Goal: Complete application form: Complete application form

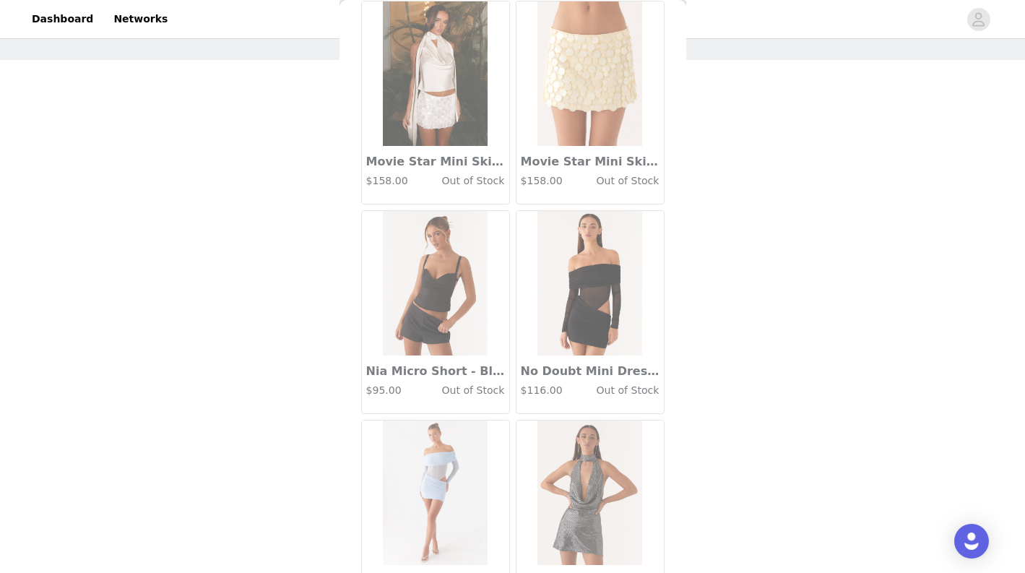
scroll to position [68693, 0]
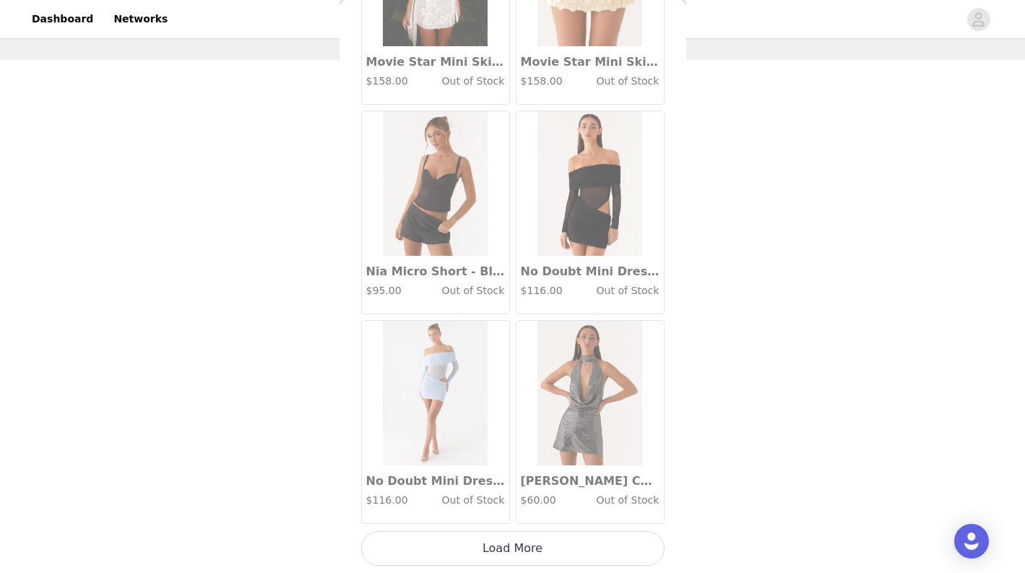
click at [560, 540] on button "Load More" at bounding box center [512, 548] width 303 height 35
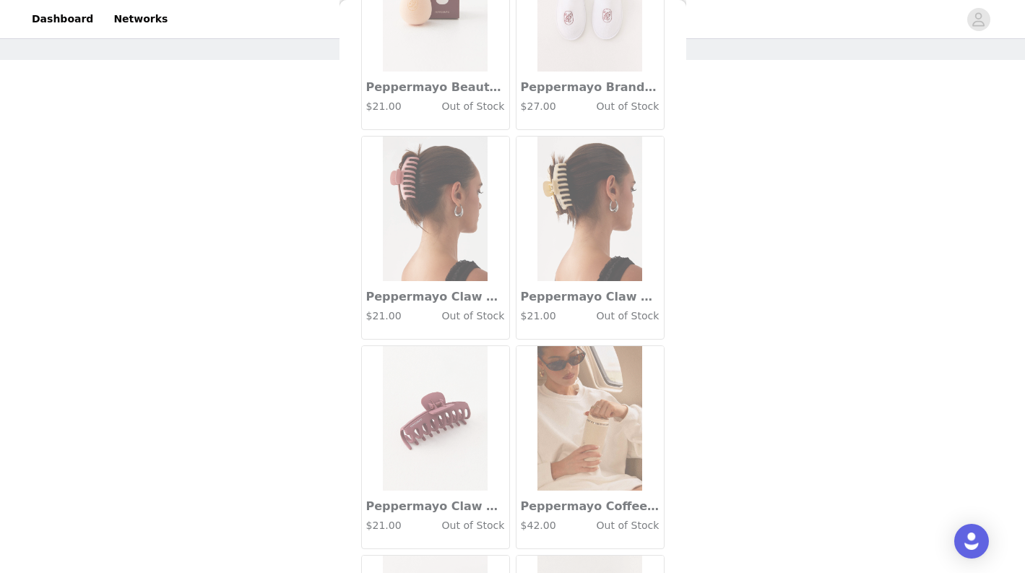
scroll to position [70789, 0]
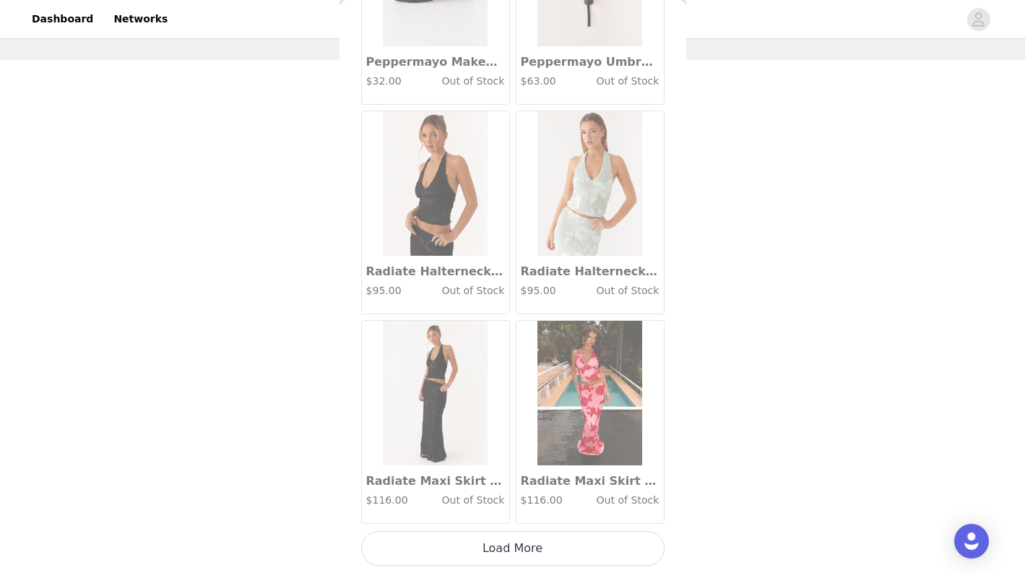
click at [560, 540] on button "Load More" at bounding box center [512, 548] width 303 height 35
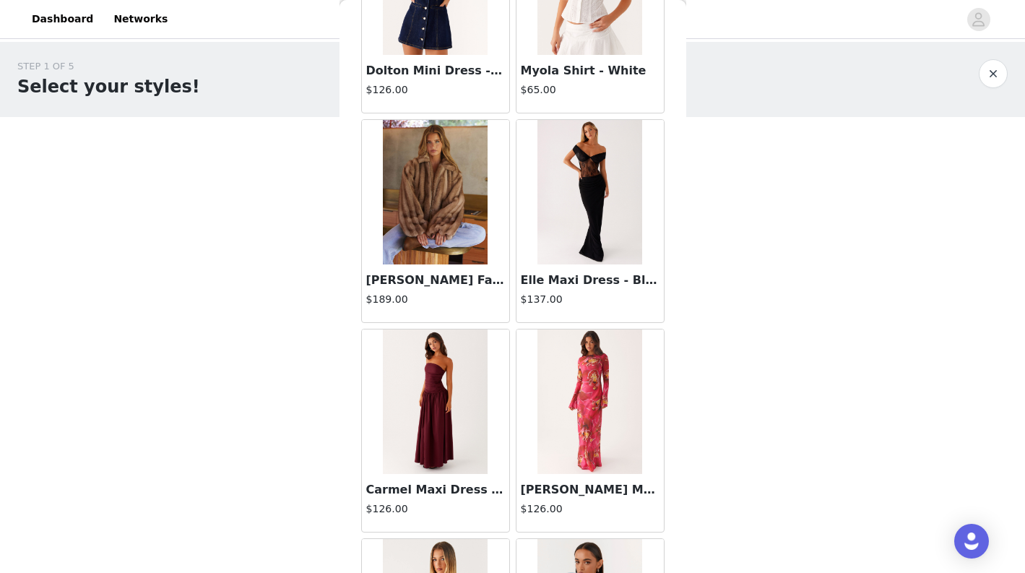
scroll to position [28014, 0]
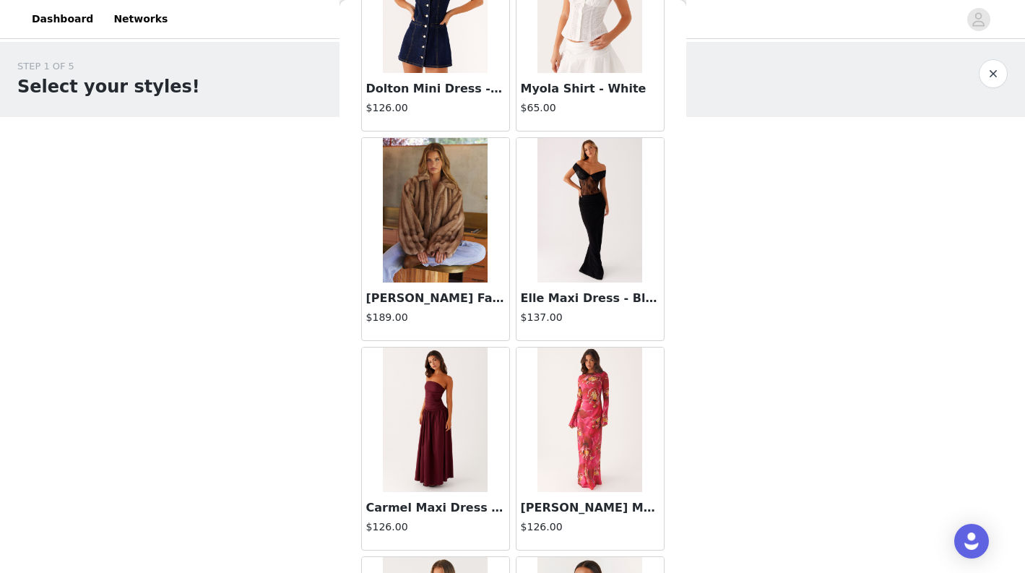
click at [445, 235] on img at bounding box center [435, 210] width 105 height 145
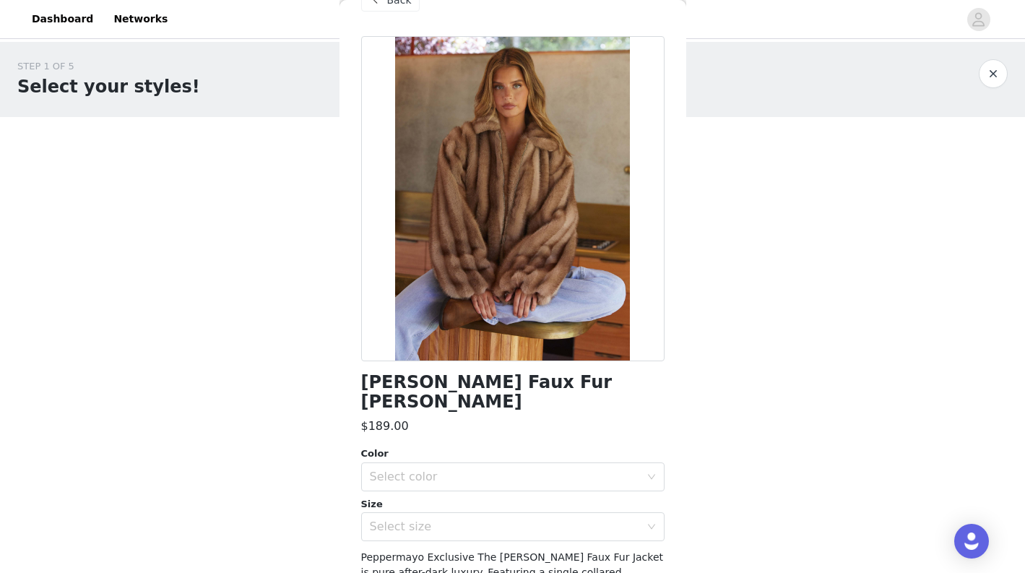
scroll to position [40, 0]
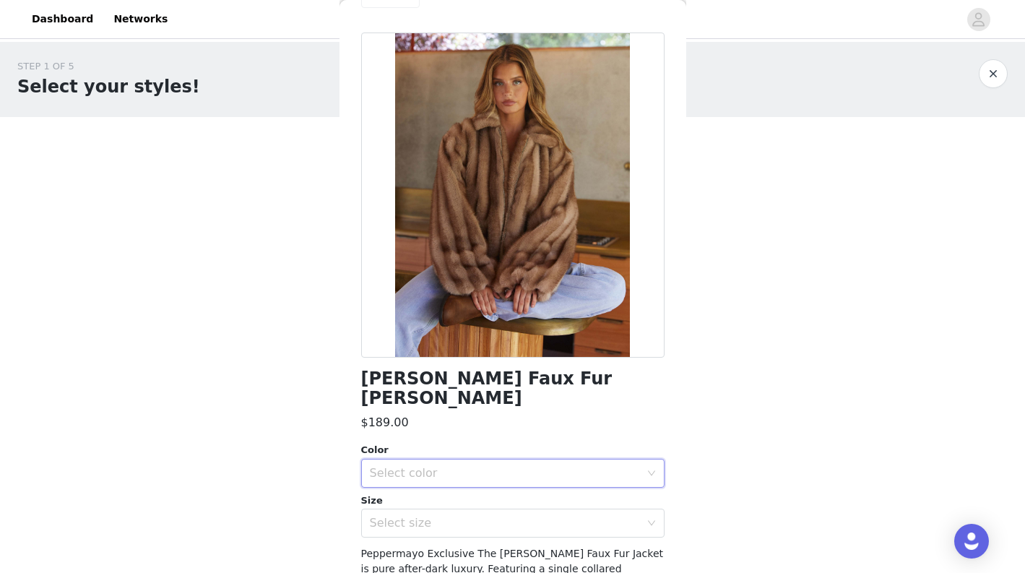
click at [489, 460] on div "Select color" at bounding box center [508, 473] width 277 height 27
click at [460, 481] on li "Brown" at bounding box center [512, 485] width 303 height 23
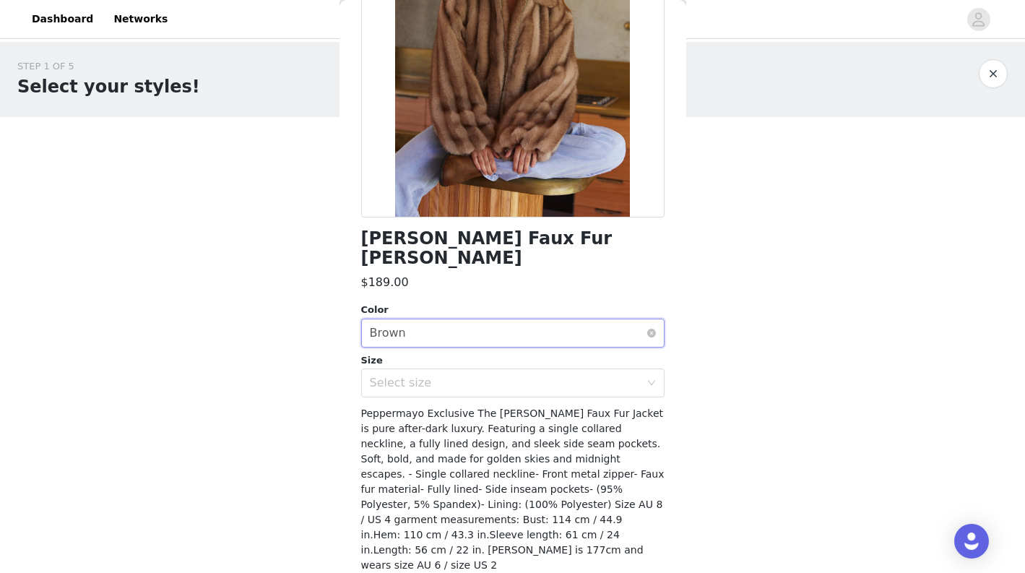
scroll to position [181, 0]
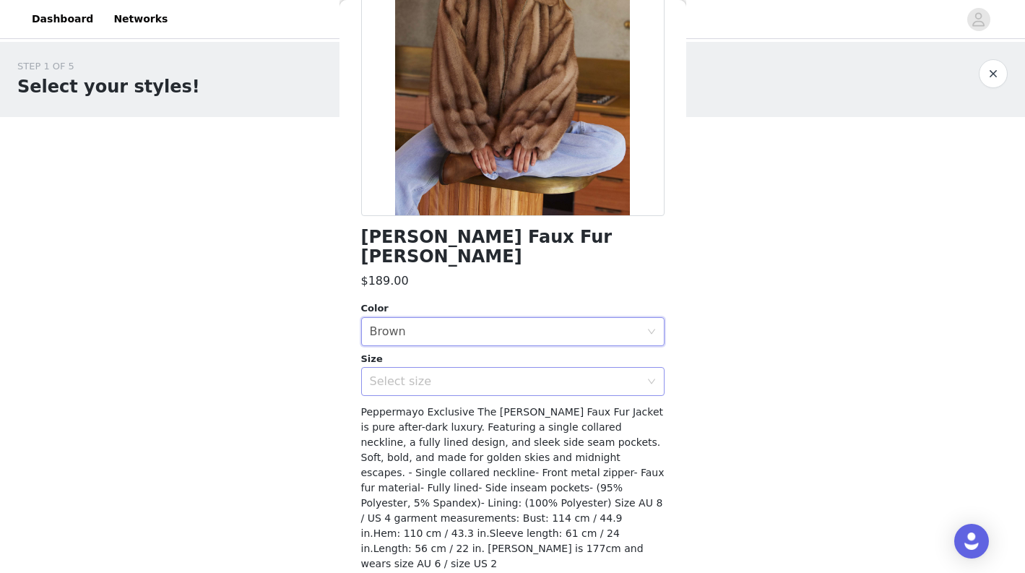
click at [520, 374] on div "Select size" at bounding box center [505, 381] width 270 height 14
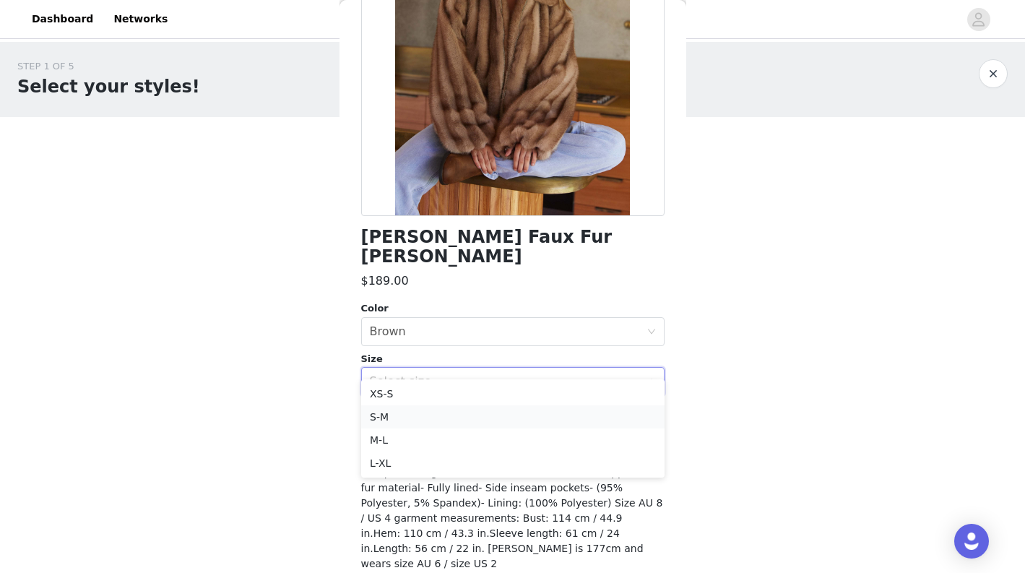
click at [474, 415] on li "S-M" at bounding box center [512, 416] width 303 height 23
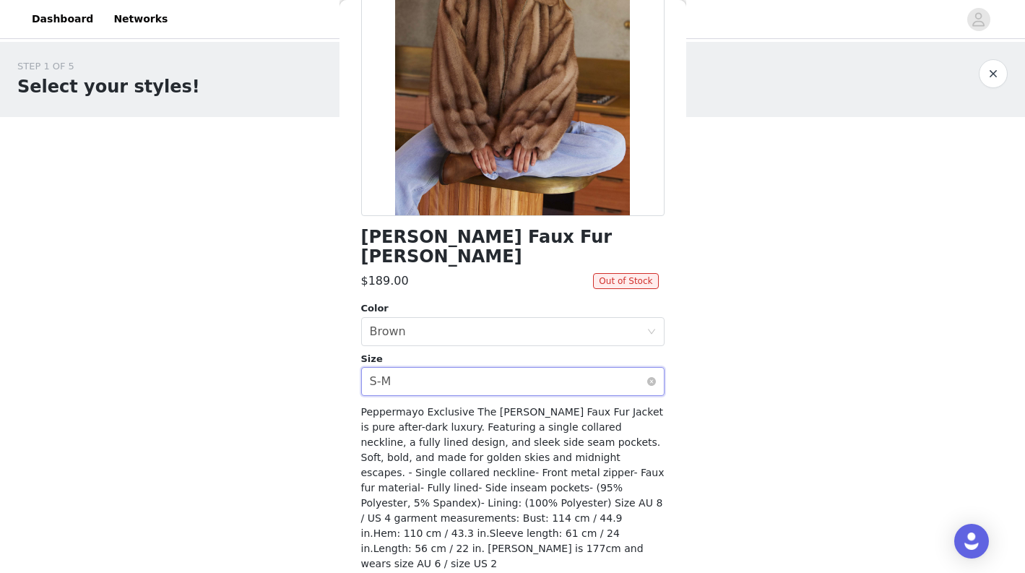
click at [518, 368] on div "Select size S-M" at bounding box center [508, 381] width 277 height 27
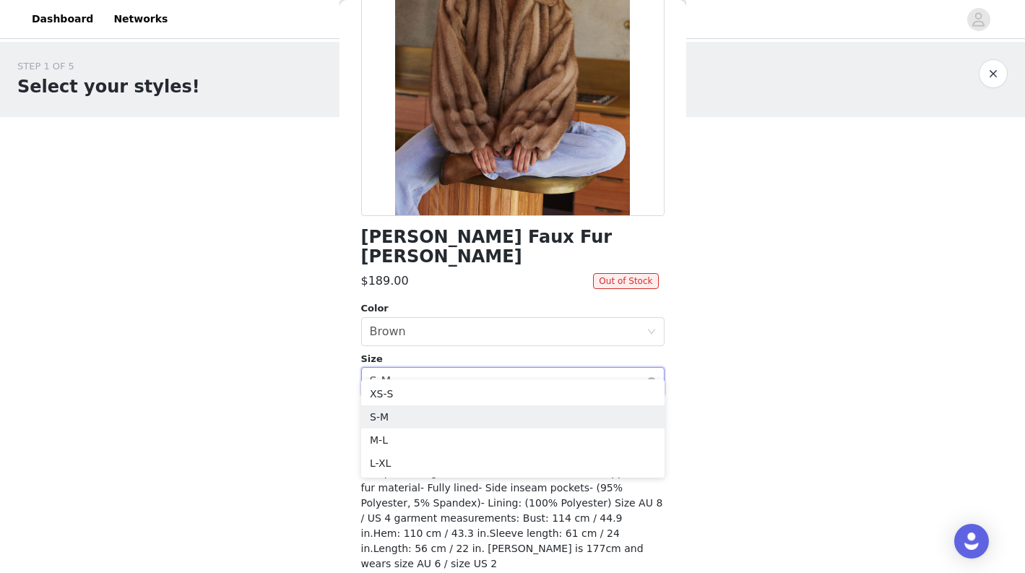
click at [509, 369] on div "Select size S-M" at bounding box center [508, 381] width 277 height 27
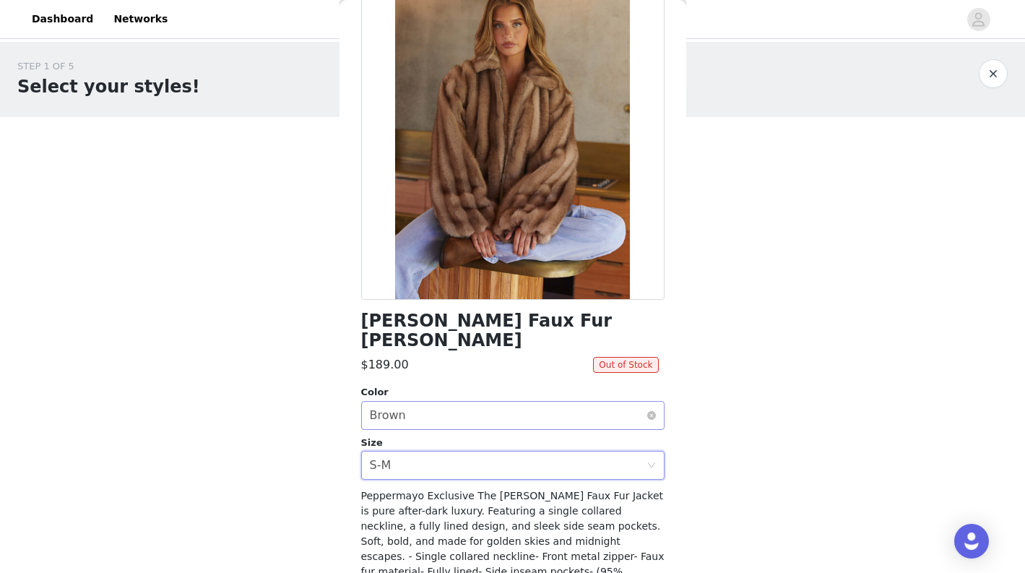
scroll to position [103, 0]
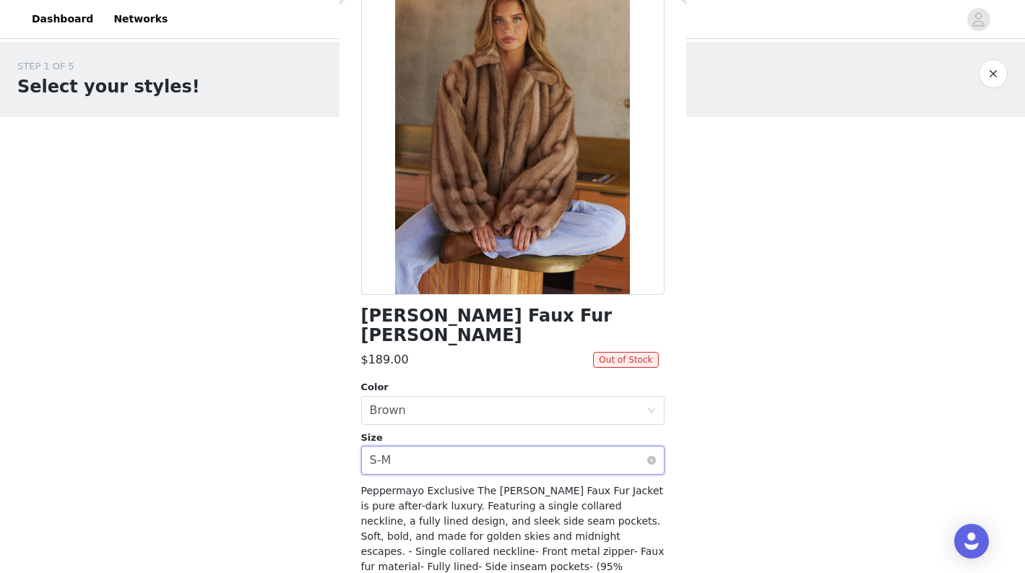
click at [544, 447] on div "Select size S-M" at bounding box center [508, 460] width 277 height 27
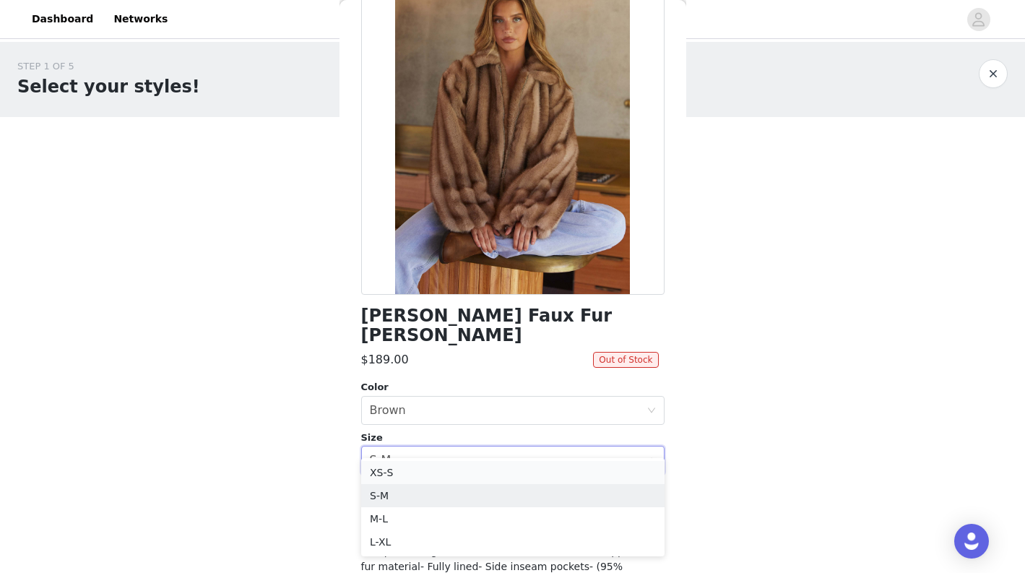
click at [494, 483] on li "XS-S" at bounding box center [512, 472] width 303 height 23
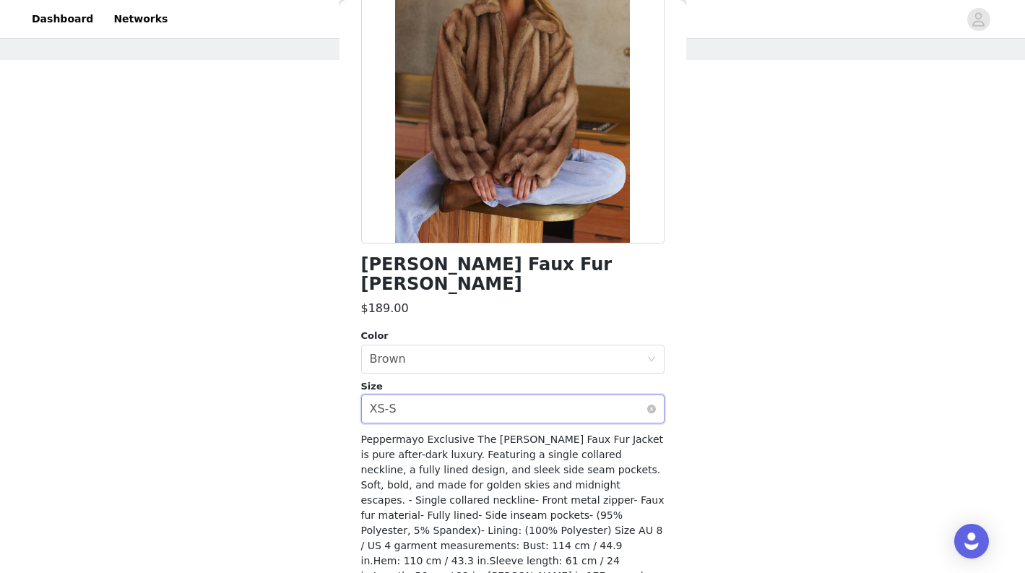
scroll to position [206, 0]
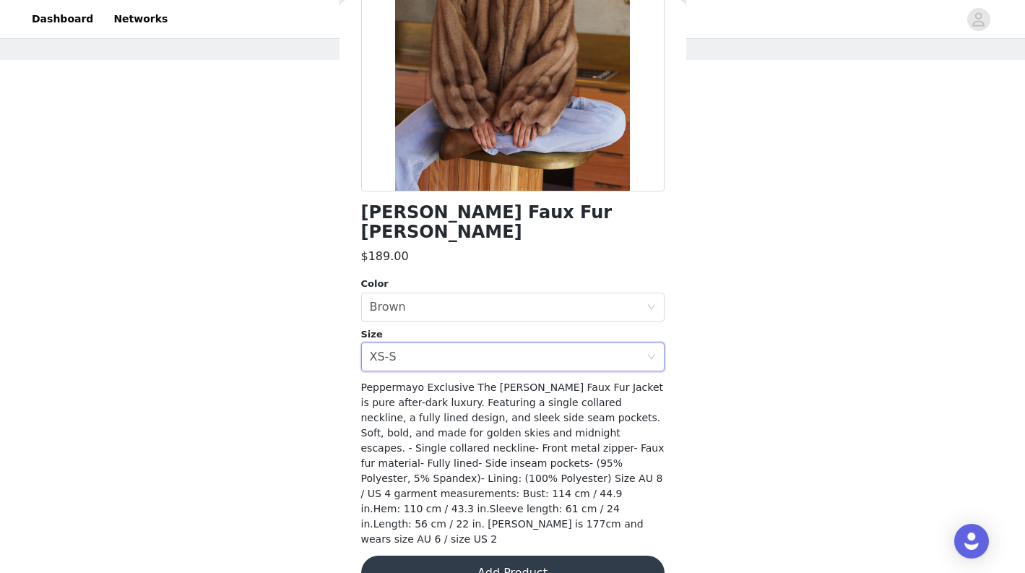
click at [535, 556] on button "Add Product" at bounding box center [512, 573] width 303 height 35
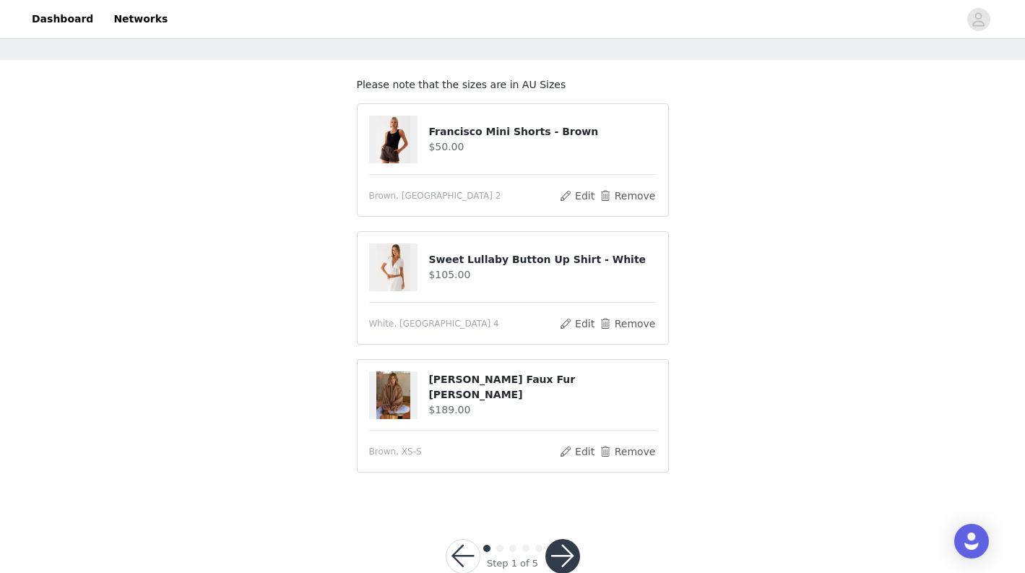
click at [559, 549] on button "button" at bounding box center [563, 556] width 35 height 35
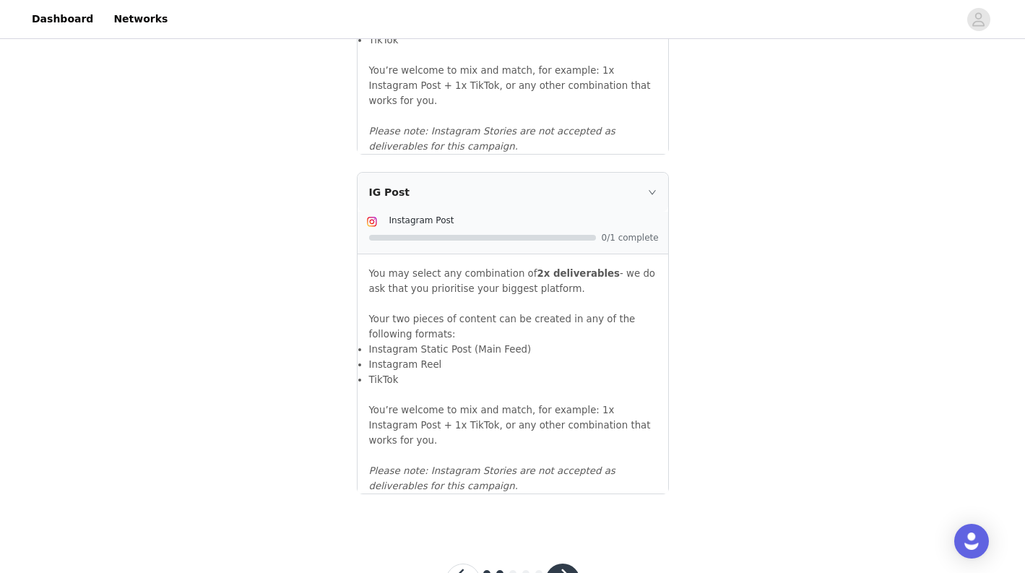
scroll to position [1563, 0]
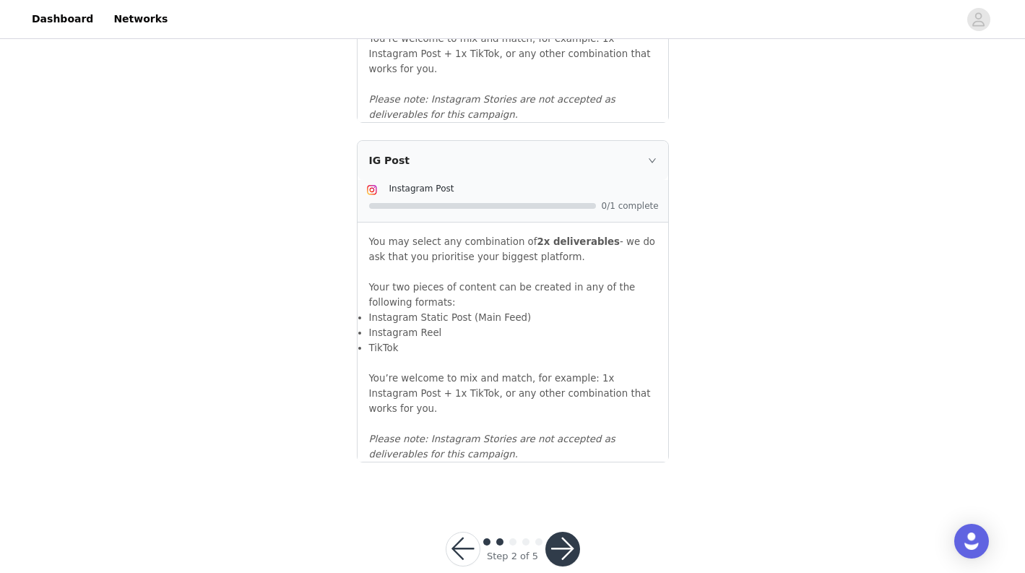
click at [555, 532] on button "button" at bounding box center [563, 549] width 35 height 35
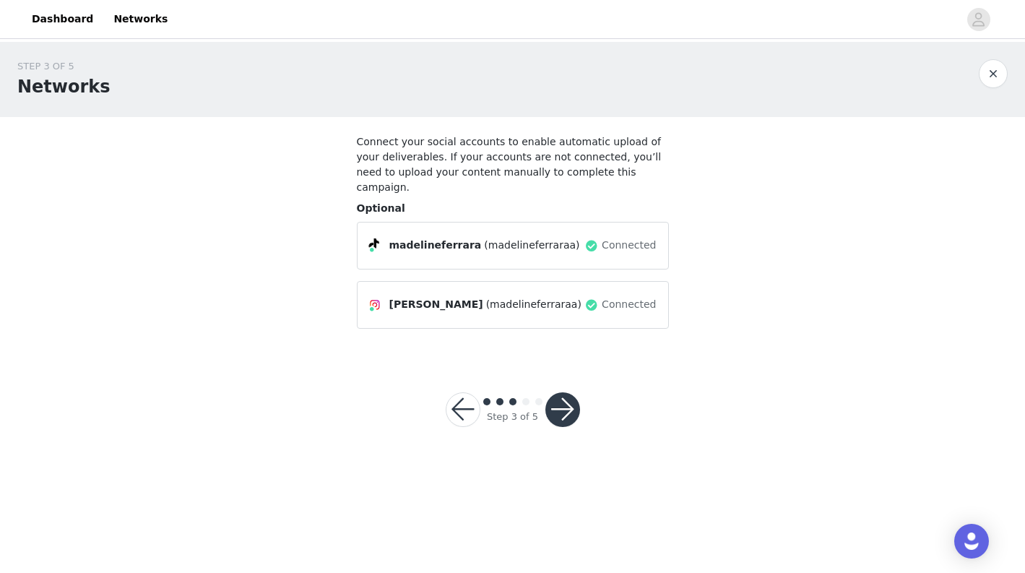
click at [563, 392] on button "button" at bounding box center [563, 409] width 35 height 35
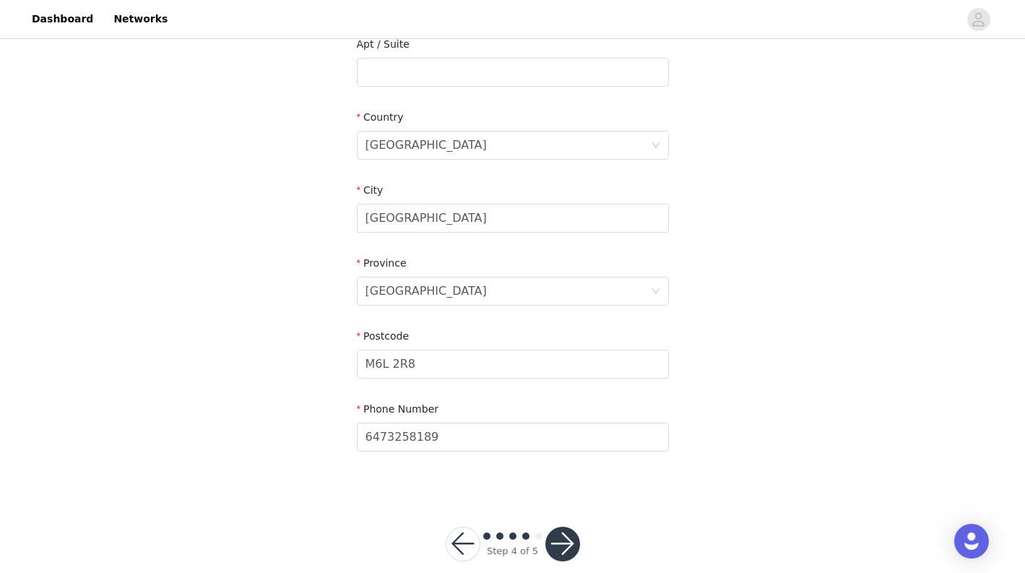
scroll to position [442, 0]
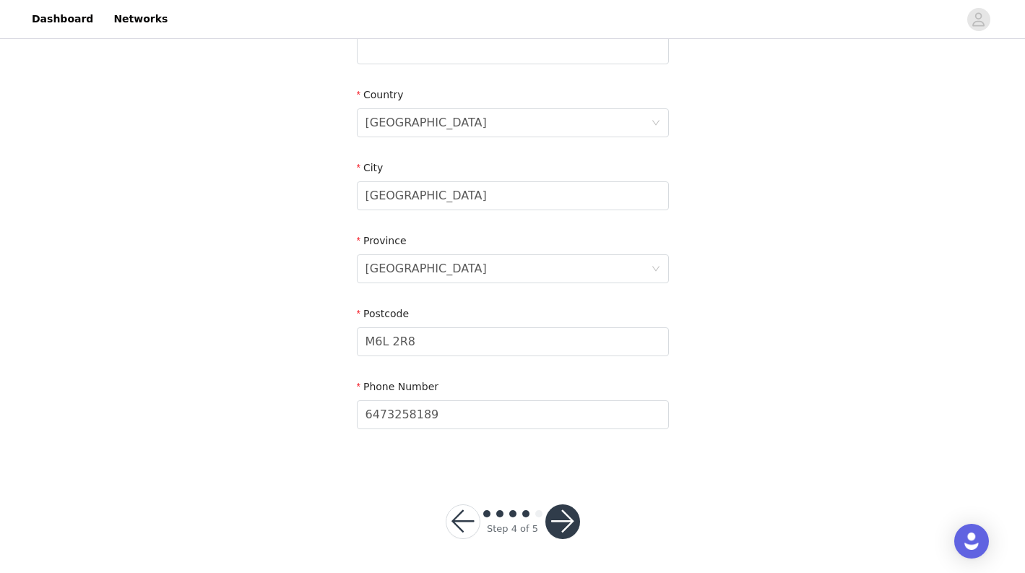
click at [555, 520] on button "button" at bounding box center [563, 521] width 35 height 35
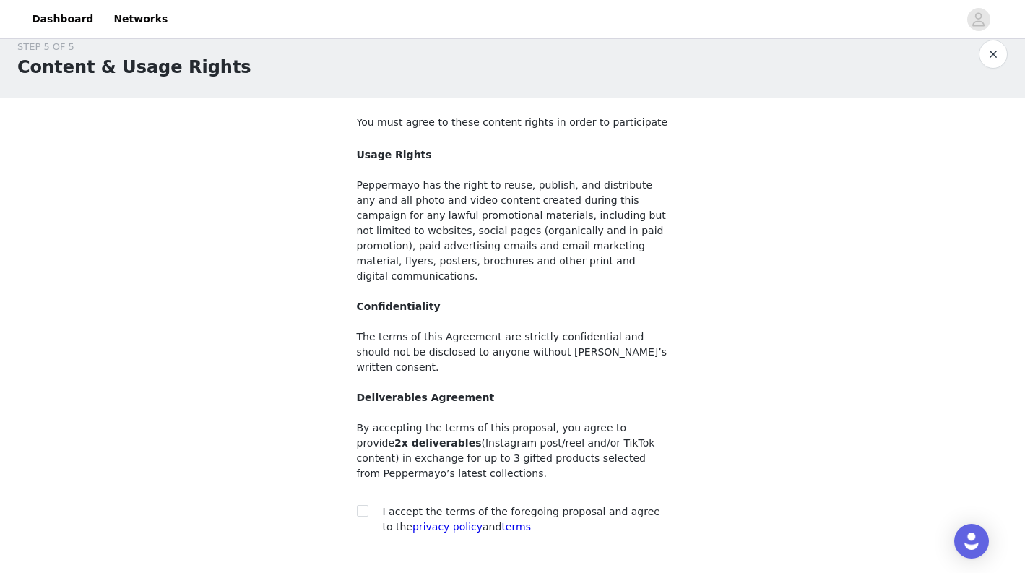
scroll to position [22, 0]
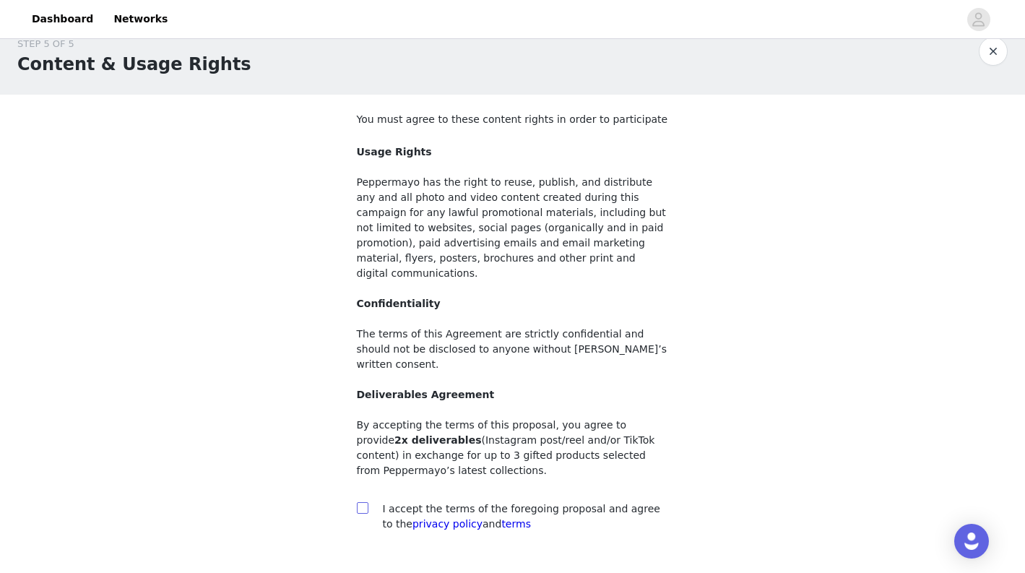
click at [361, 501] on label at bounding box center [363, 508] width 12 height 15
click at [361, 502] on input "checkbox" at bounding box center [362, 507] width 10 height 10
checkbox input "true"
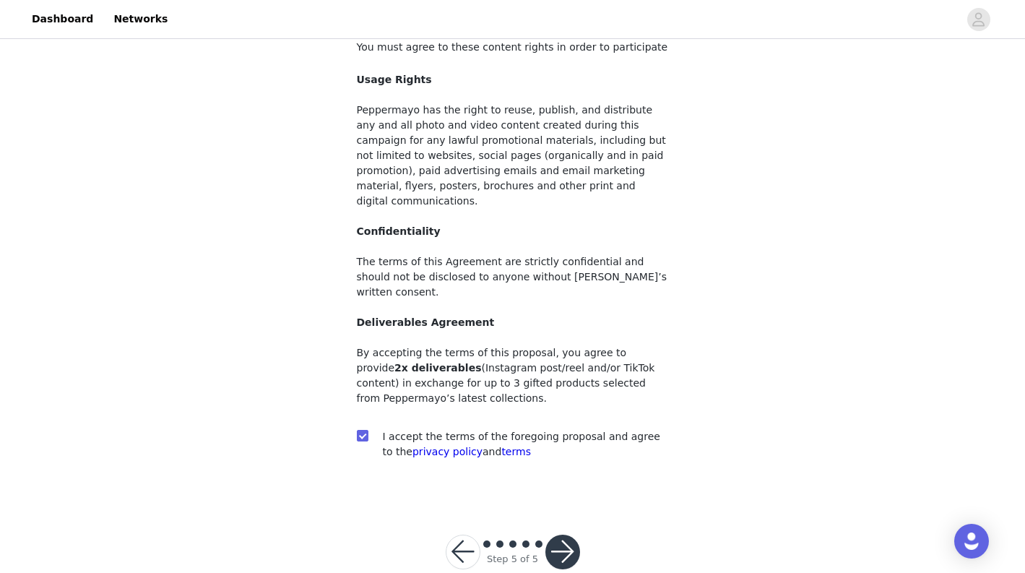
click at [556, 535] on button "button" at bounding box center [563, 552] width 35 height 35
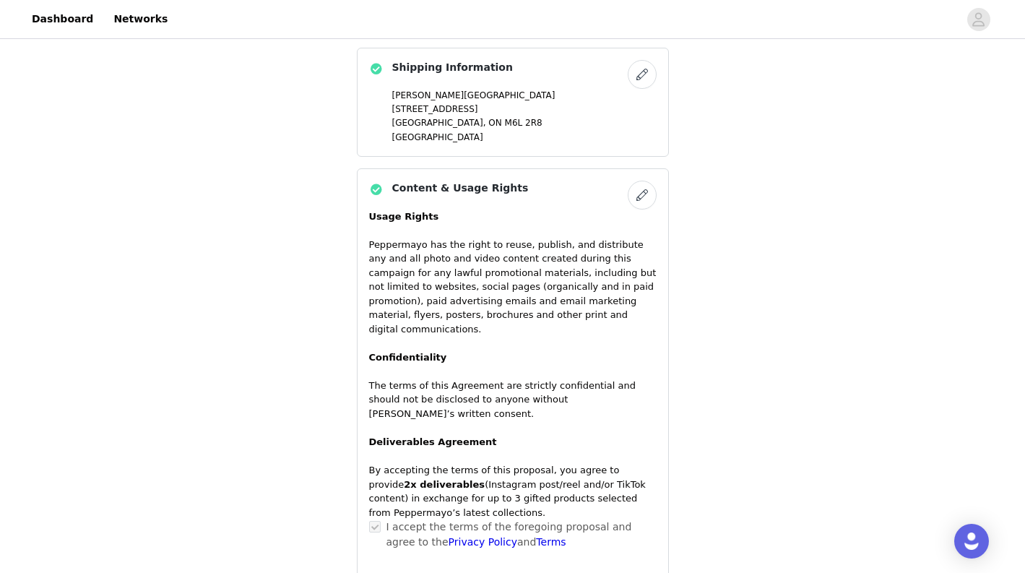
scroll to position [1196, 0]
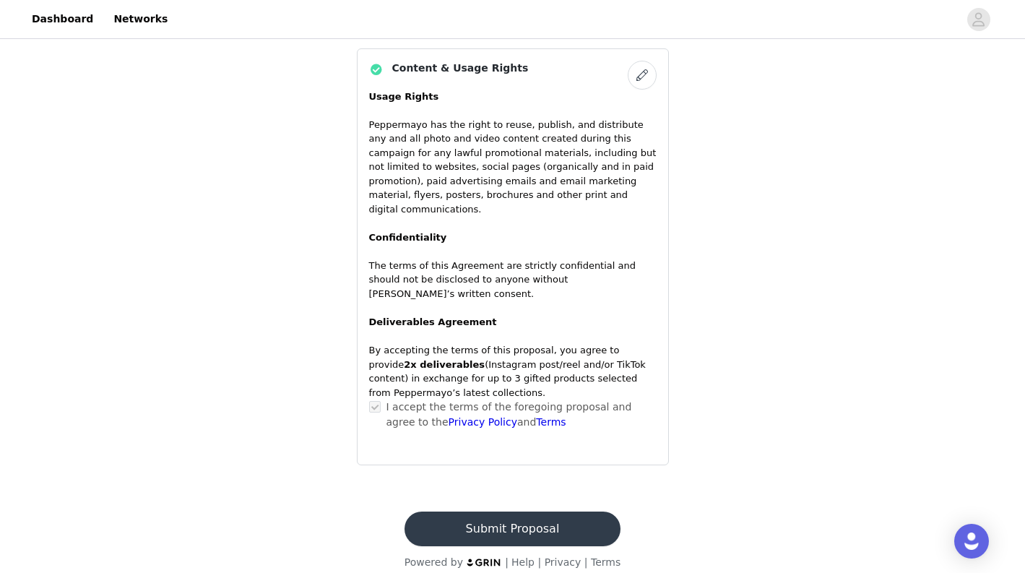
click at [550, 514] on button "Submit Proposal" at bounding box center [513, 529] width 216 height 35
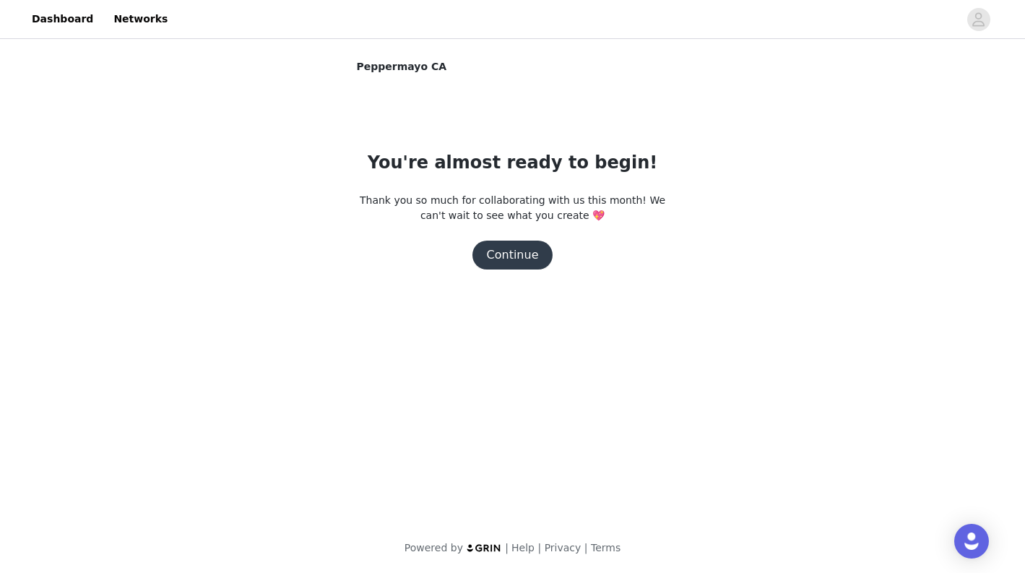
click at [526, 254] on button "Continue" at bounding box center [513, 255] width 81 height 29
